Goal: Information Seeking & Learning: Learn about a topic

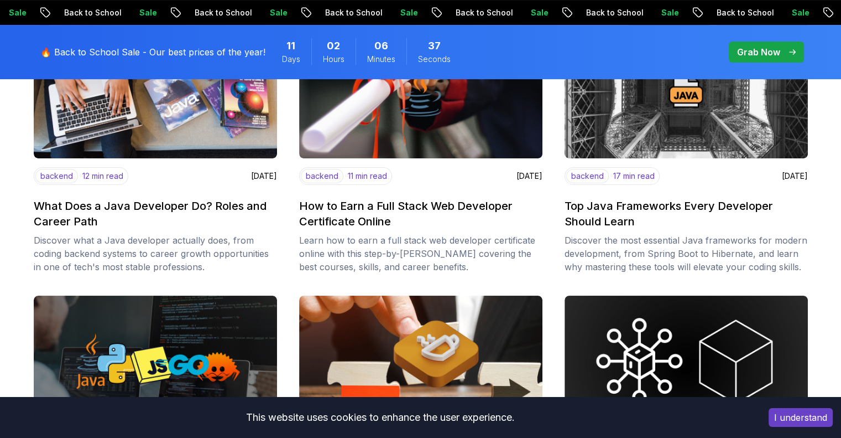
scroll to position [264, 0]
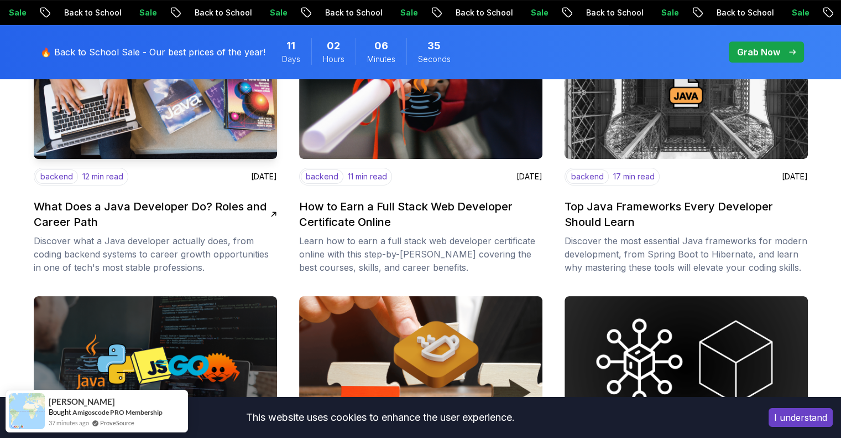
click at [150, 207] on h2 "What Does a Java Developer Do? Roles and Career Path" at bounding box center [152, 214] width 237 height 31
click at [274, 212] on icon at bounding box center [273, 213] width 7 height 7
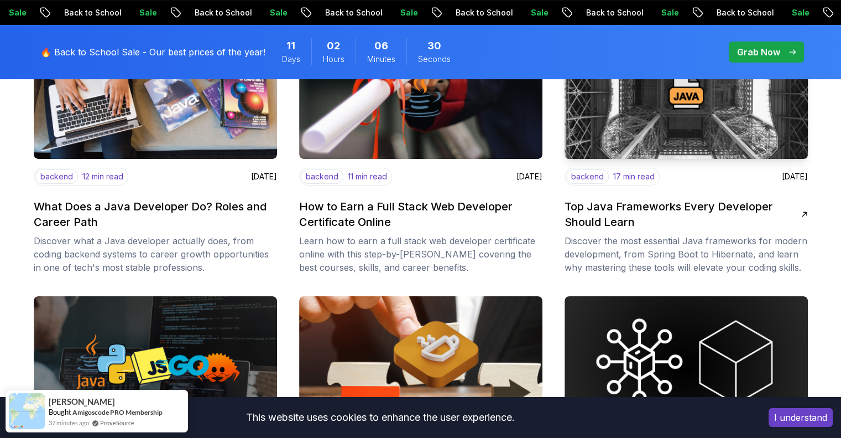
click at [803, 210] on icon at bounding box center [804, 214] width 9 height 9
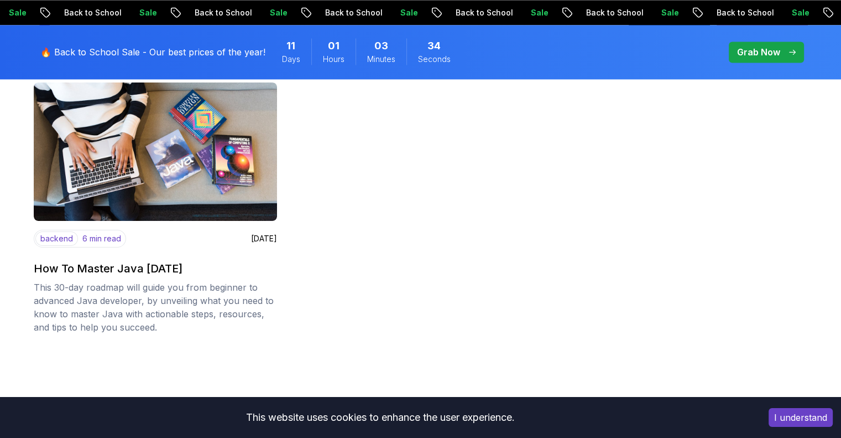
scroll to position [1642, 0]
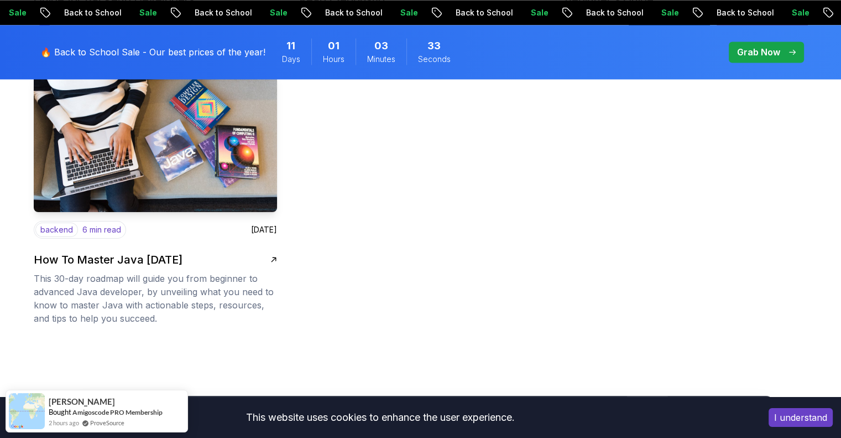
click at [168, 154] on img at bounding box center [156, 142] width 256 height 145
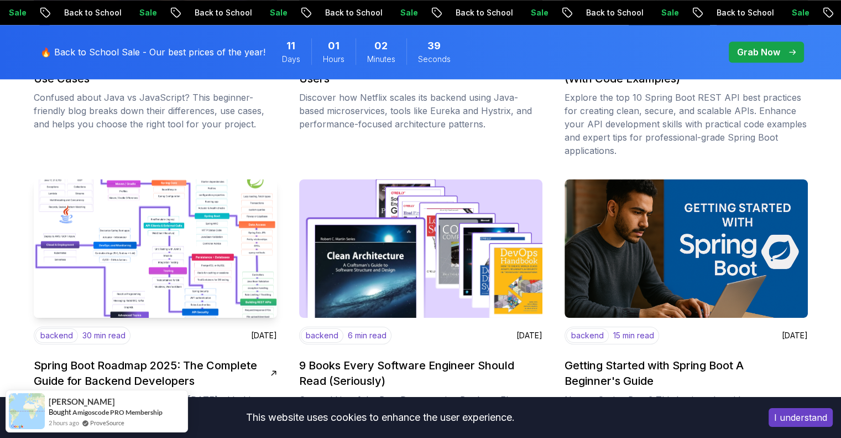
scroll to position [1260, 0]
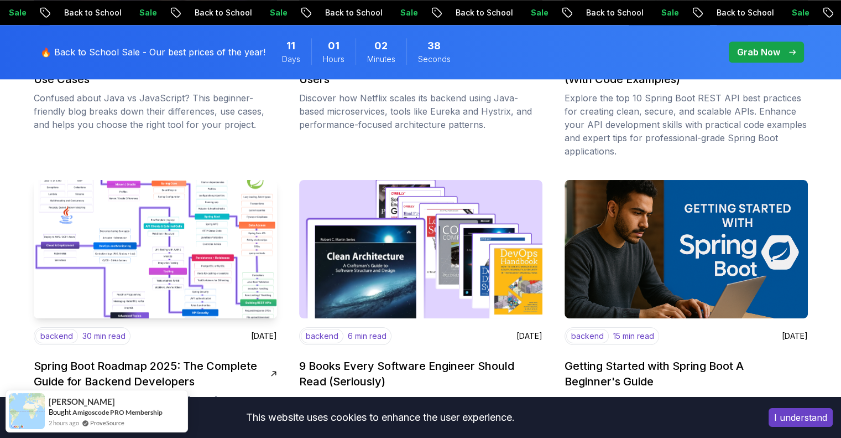
click at [200, 260] on img at bounding box center [156, 248] width 256 height 145
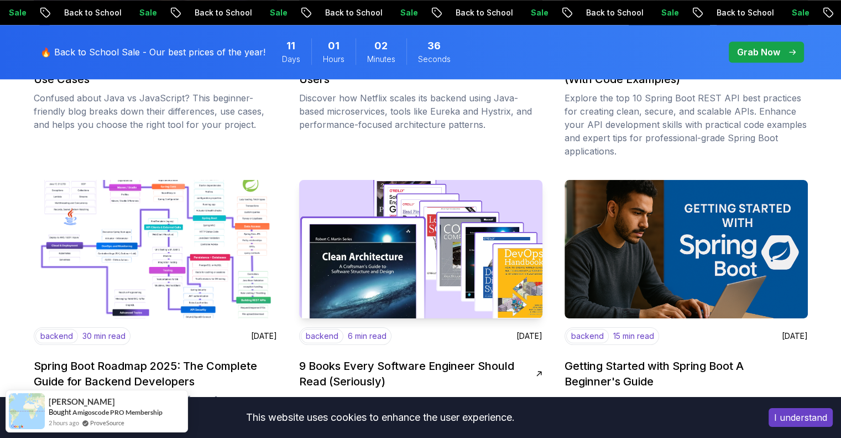
click at [419, 255] on img at bounding box center [421, 248] width 256 height 145
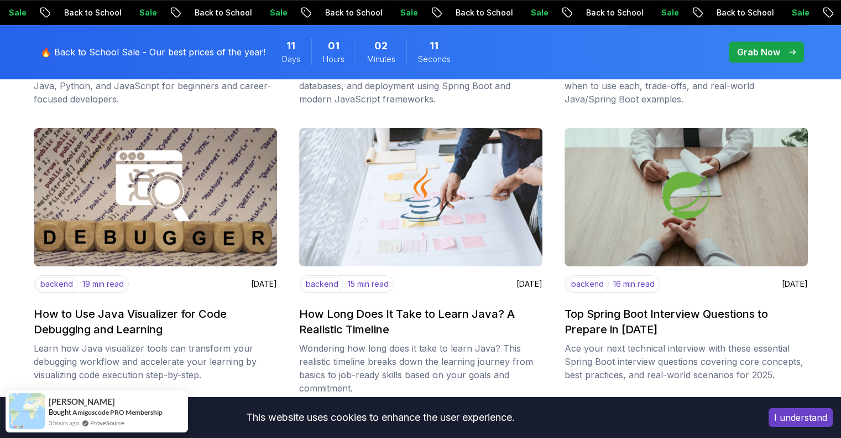
scroll to position [722, 0]
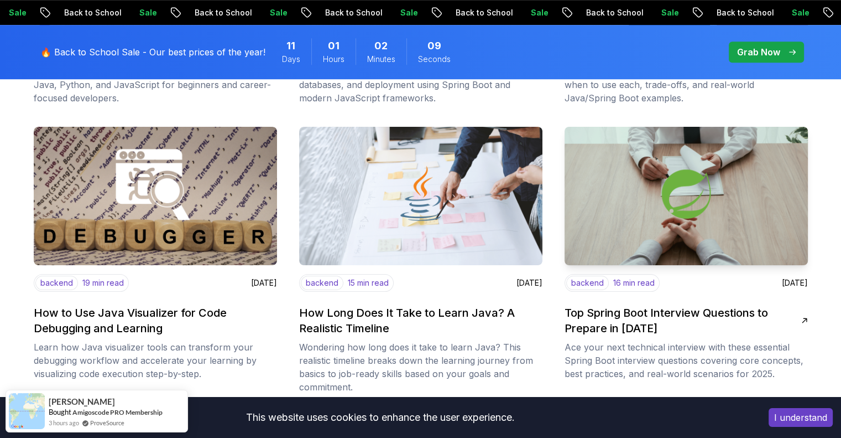
click at [700, 215] on img at bounding box center [687, 195] width 256 height 145
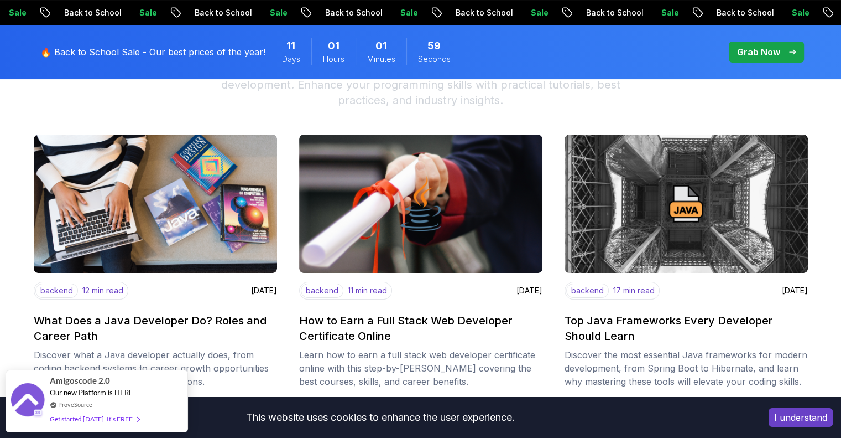
scroll to position [150, 0]
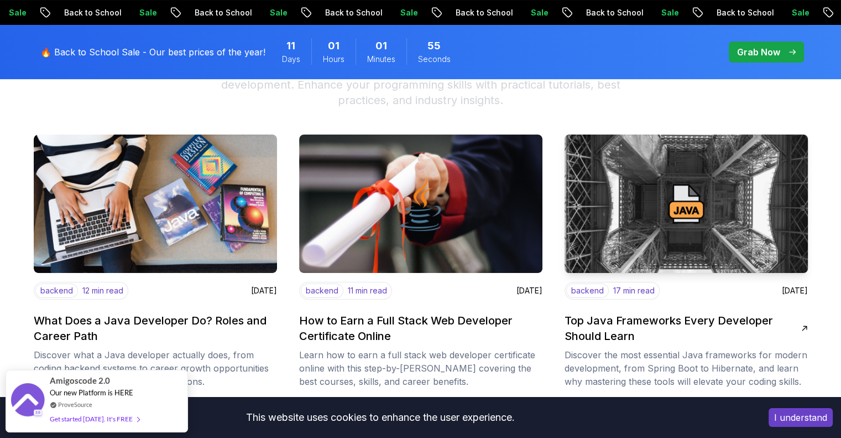
click at [634, 198] on img at bounding box center [687, 203] width 256 height 145
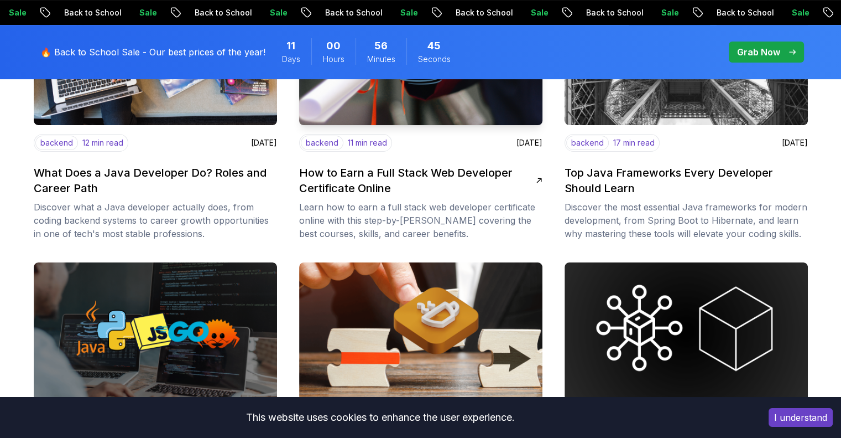
scroll to position [0, 0]
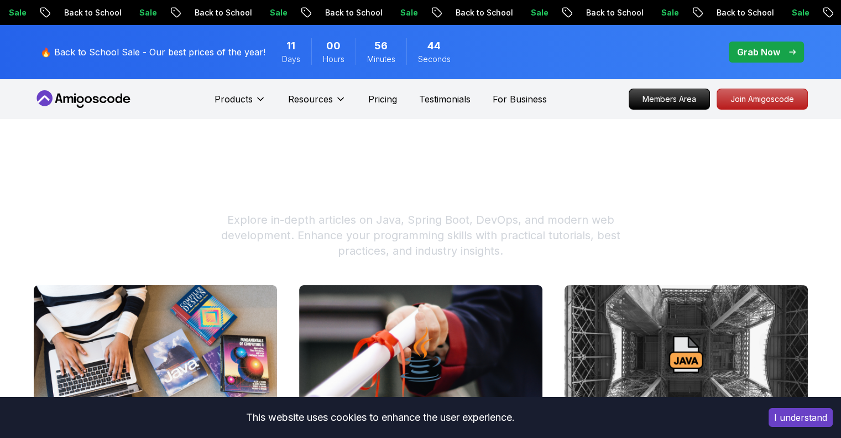
click at [85, 100] on icon at bounding box center [88, 99] width 7 height 7
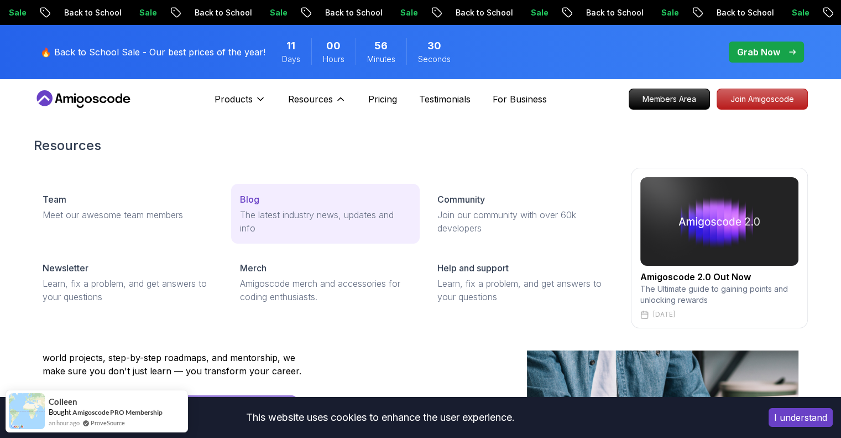
click at [246, 200] on p "Blog" at bounding box center [249, 199] width 19 height 13
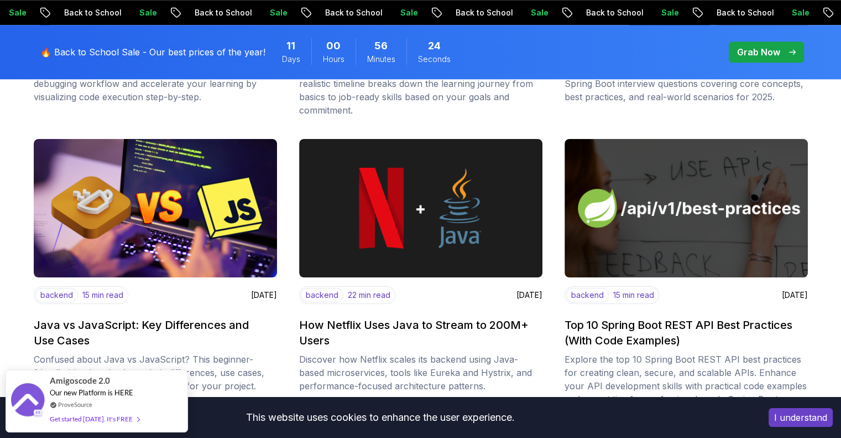
scroll to position [1000, 0]
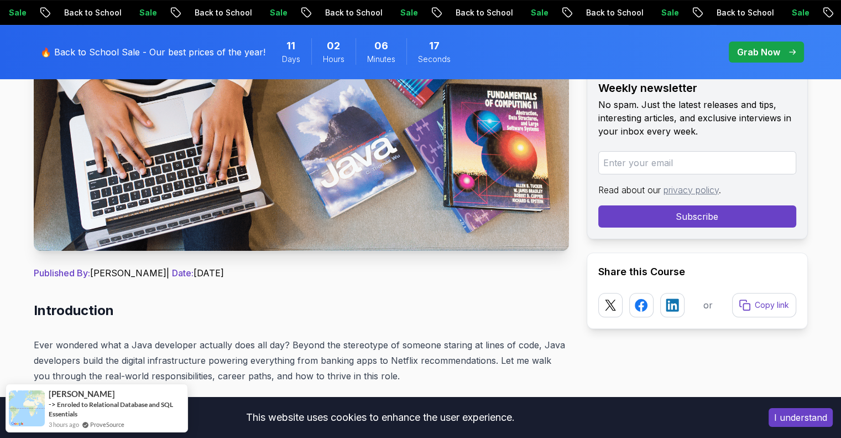
scroll to position [287, 0]
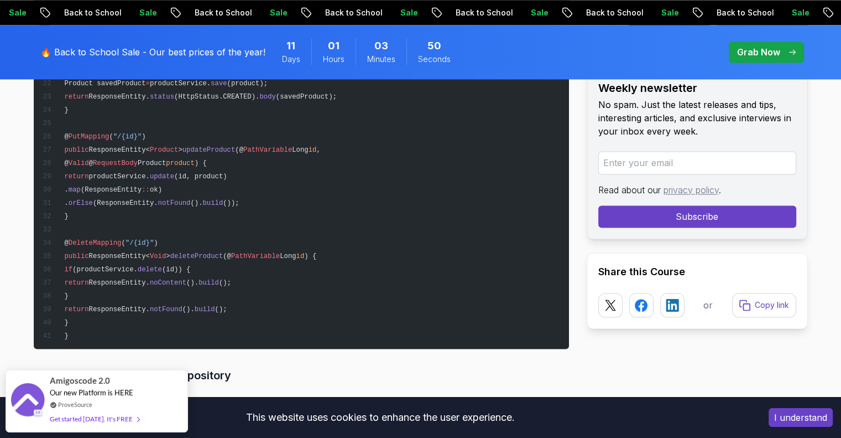
scroll to position [1632, 0]
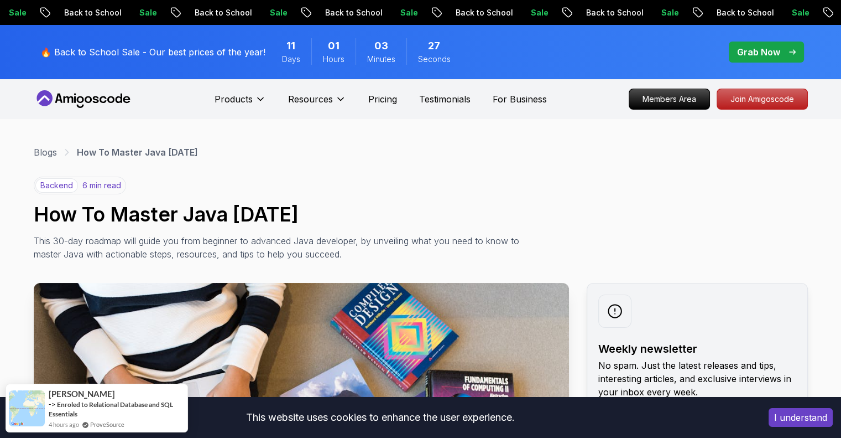
click at [66, 96] on icon at bounding box center [84, 99] width 100 height 18
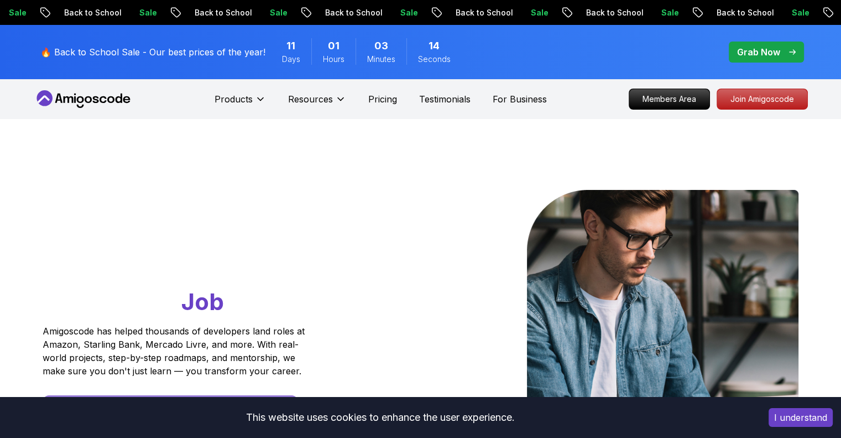
drag, startPoint x: 434, startPoint y: 2, endPoint x: 482, endPoint y: 163, distance: 168.5
click at [482, 163] on div "Go From Learning to Hired: Master Java, Spring Boot & Cloud Skills That Get You…" at bounding box center [421, 391] width 774 height 544
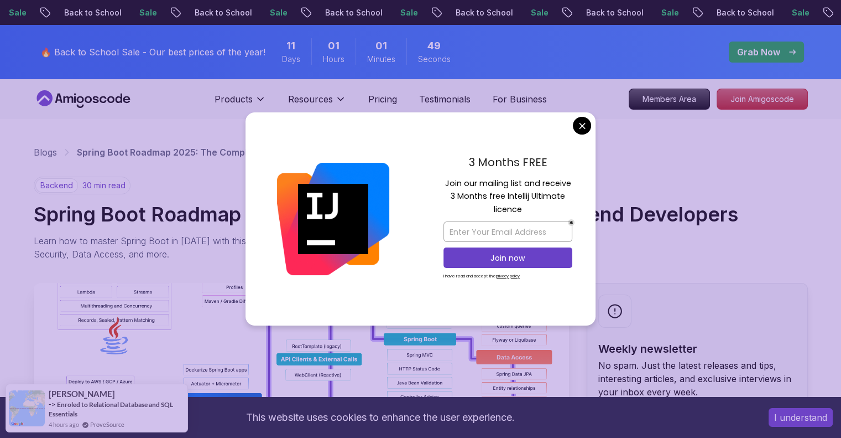
click at [587, 134] on div "3 Months FREE Join our mailing list and receive 3 Months free Intellij Ultimate…" at bounding box center [507, 219] width 175 height 214
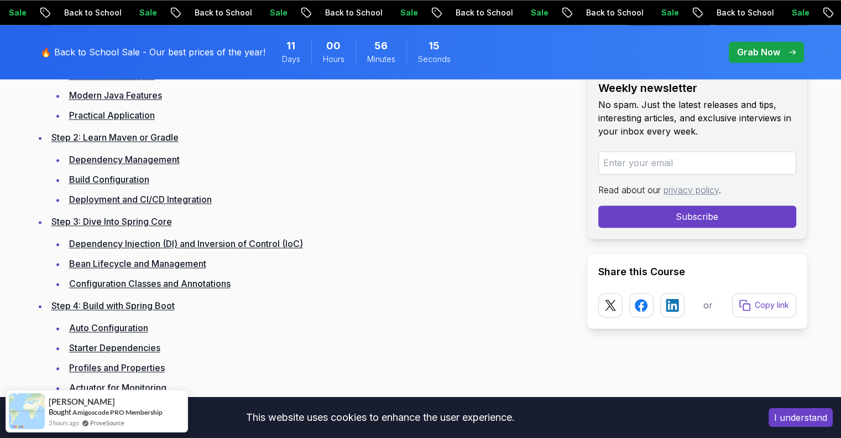
scroll to position [1706, 0]
click at [96, 161] on link "Dependency Management" at bounding box center [124, 158] width 111 height 11
click at [101, 176] on link "Build Configuration" at bounding box center [109, 178] width 80 height 11
click at [115, 198] on link "Deployment and CI/CD Integration" at bounding box center [140, 198] width 143 height 11
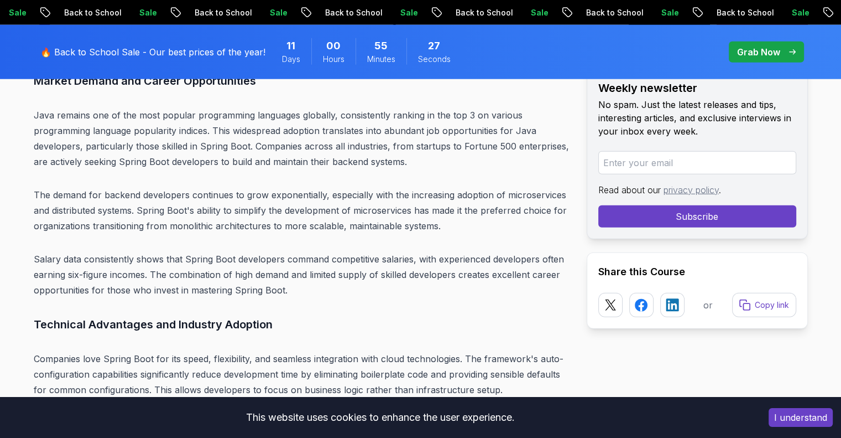
scroll to position [3005, 0]
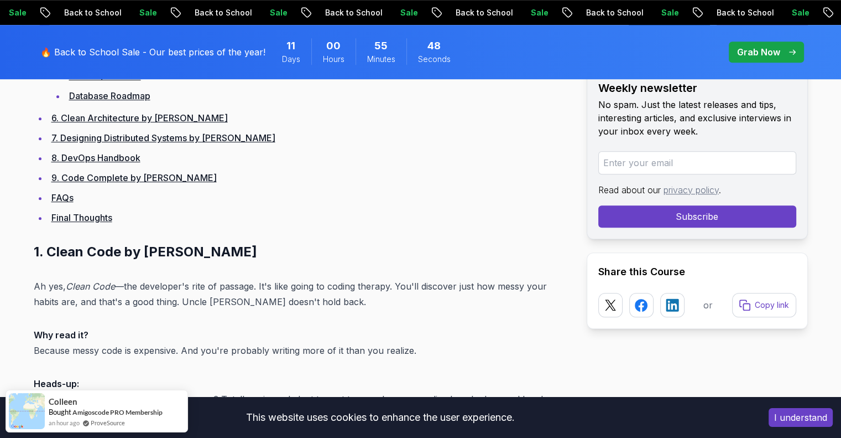
scroll to position [749, 0]
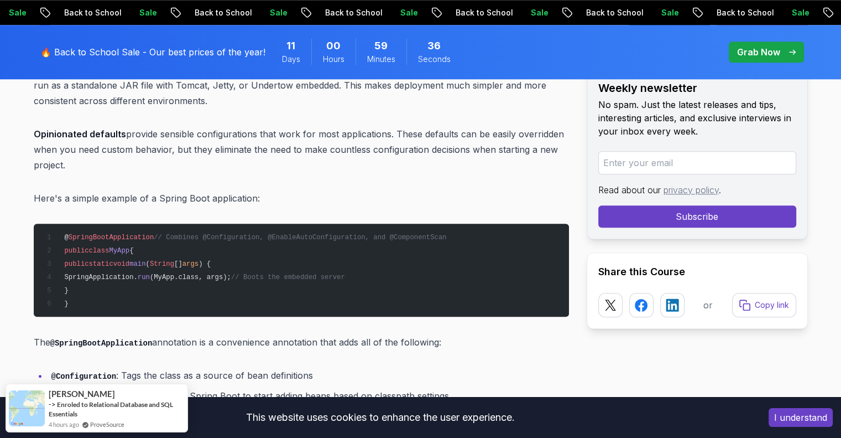
scroll to position [1049, 0]
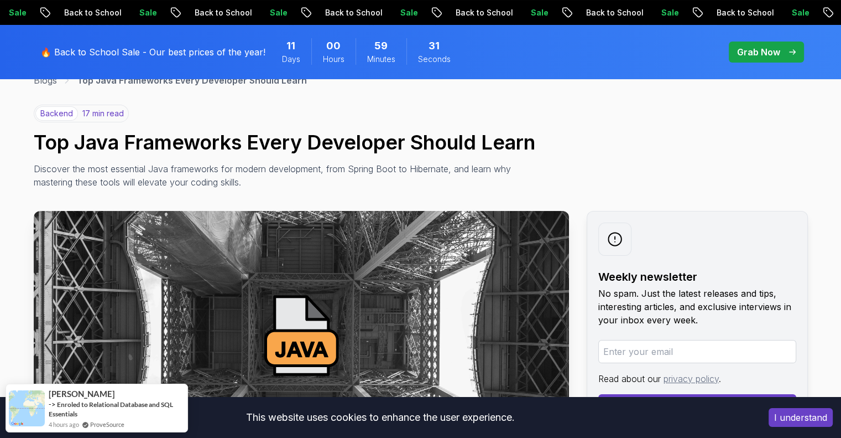
scroll to position [80, 0]
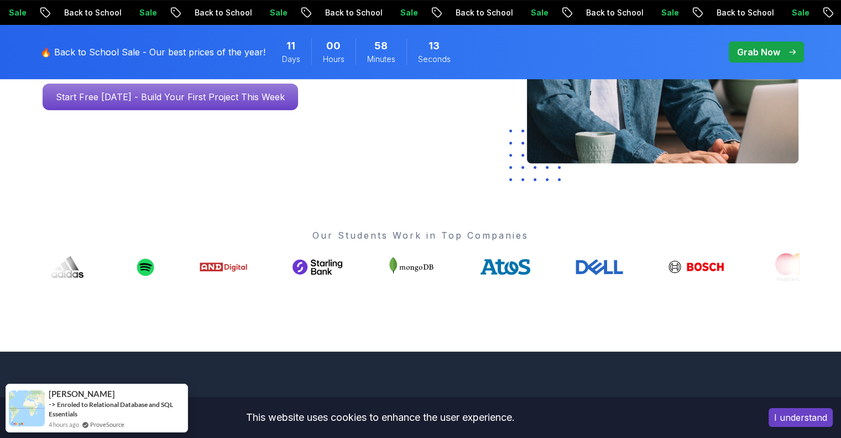
scroll to position [312, 0]
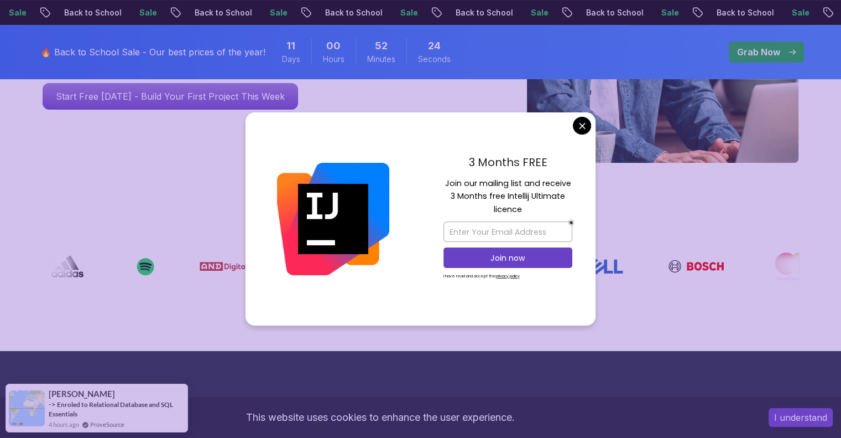
click at [585, 134] on div "3 Months FREE Join our mailing list and receive 3 Months free Intellij Ultimate…" at bounding box center [507, 219] width 175 height 214
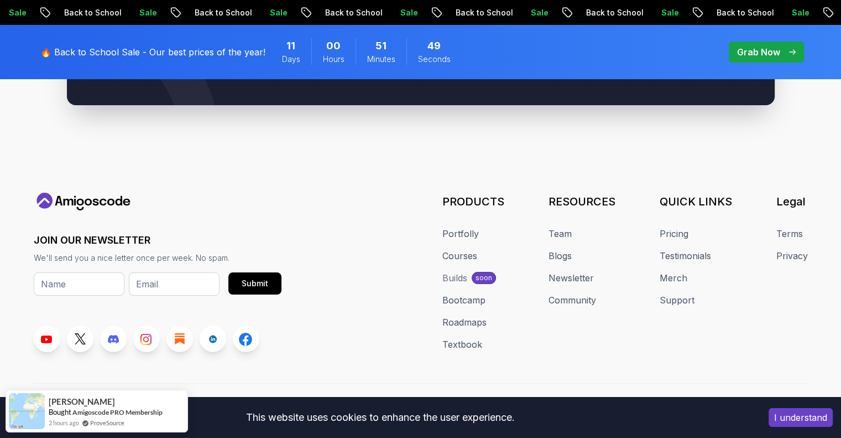
scroll to position [4274, 0]
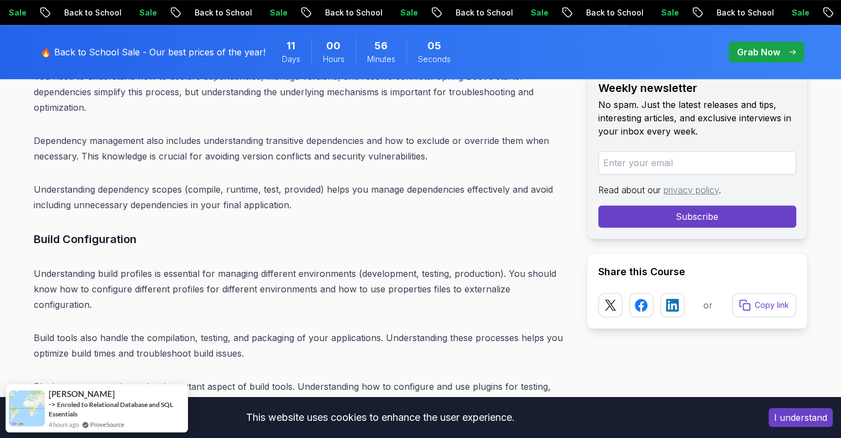
scroll to position [4614, 0]
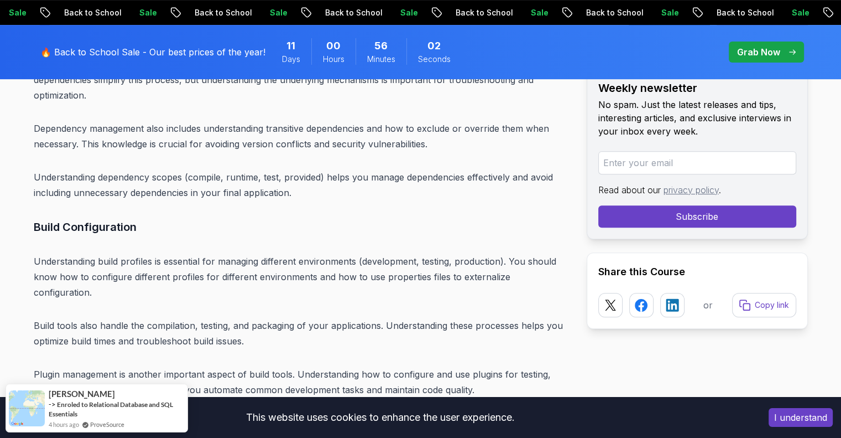
scroll to position [4721, 0]
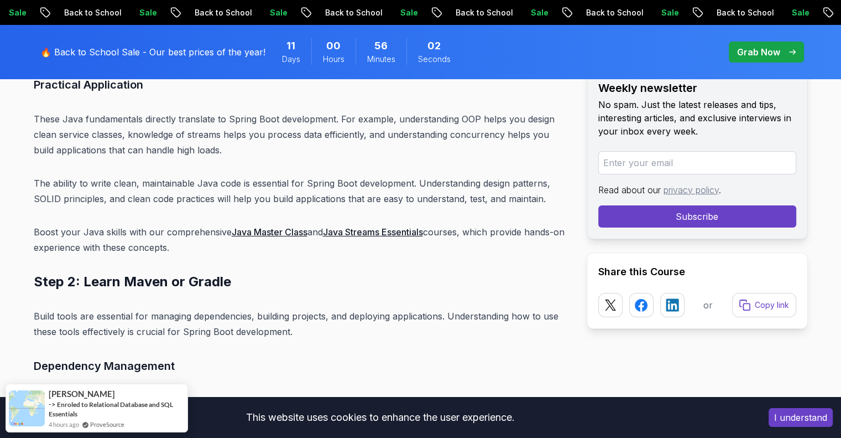
scroll to position [4536, 0]
